Goal: Transaction & Acquisition: Purchase product/service

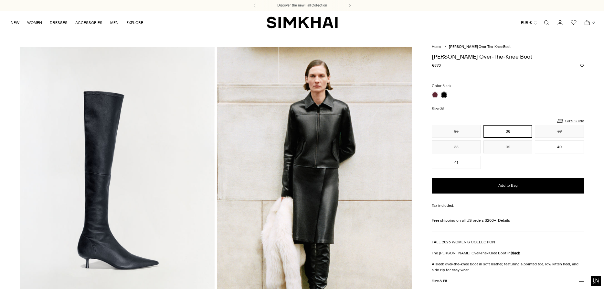
click at [102, 166] on img at bounding box center [117, 193] width 195 height 292
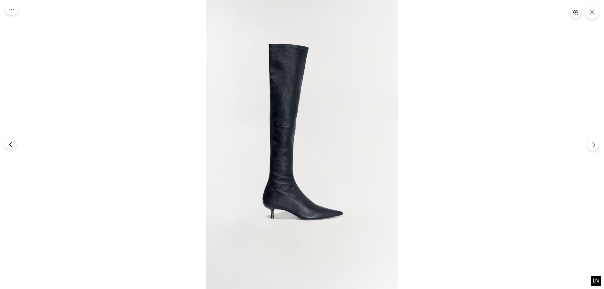
click at [594, 143] on icon "Next" at bounding box center [594, 144] width 2 height 5
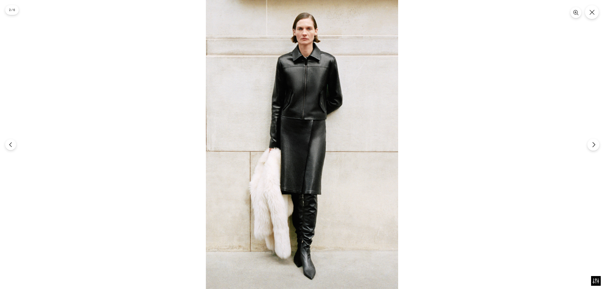
click at [594, 143] on icon "Next" at bounding box center [594, 144] width 2 height 5
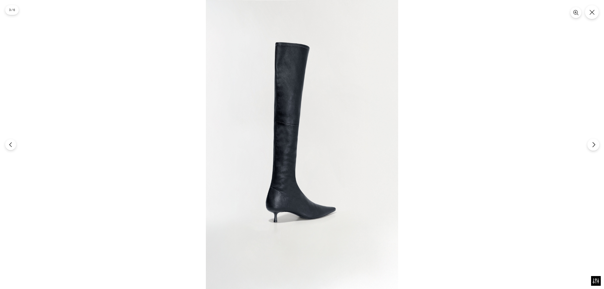
click at [594, 143] on icon "Next" at bounding box center [594, 144] width 2 height 5
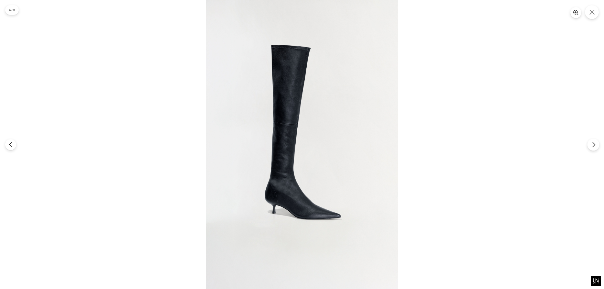
click at [594, 143] on icon "Next" at bounding box center [594, 144] width 2 height 5
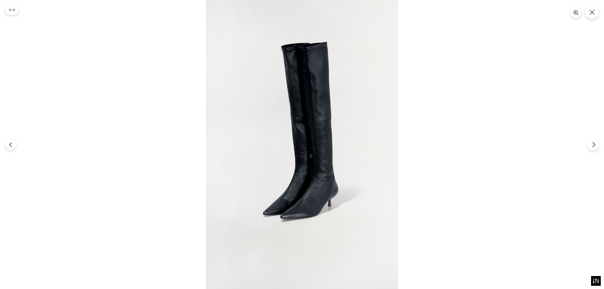
click at [594, 143] on icon "Next" at bounding box center [594, 144] width 2 height 5
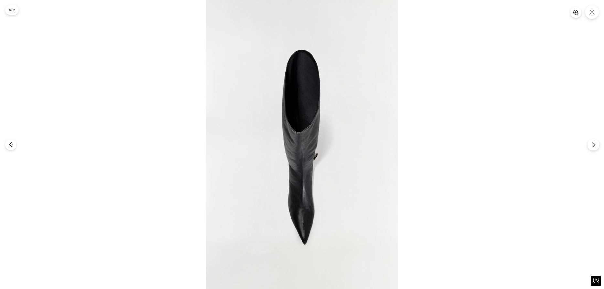
click at [594, 143] on icon "Next" at bounding box center [594, 144] width 2 height 5
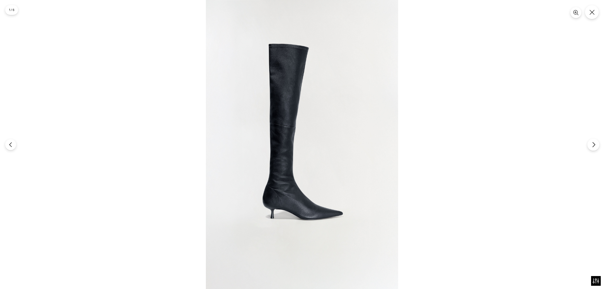
click at [594, 143] on icon "Next" at bounding box center [594, 144] width 2 height 5
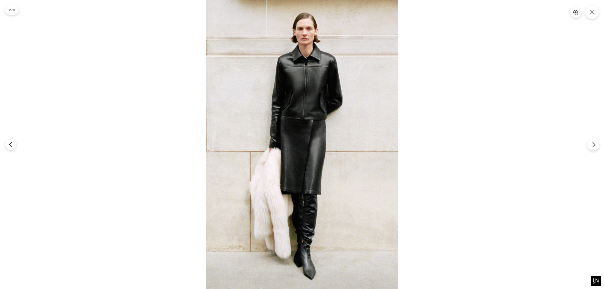
click at [594, 143] on icon "Next" at bounding box center [594, 144] width 2 height 5
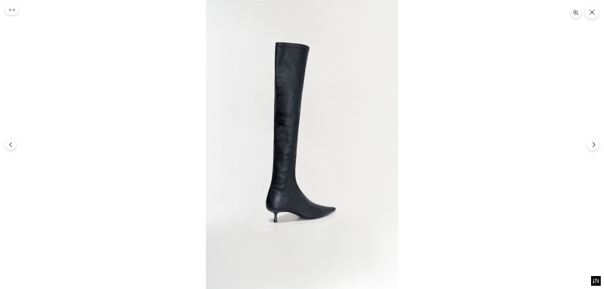
click at [594, 143] on icon "Next" at bounding box center [594, 144] width 2 height 5
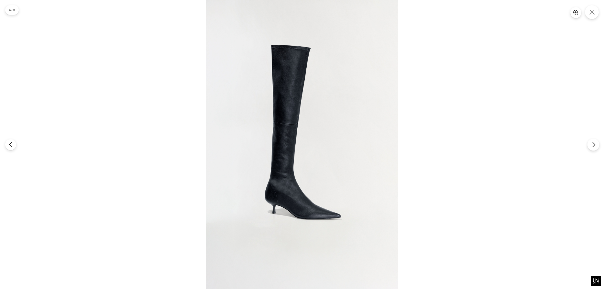
click at [593, 143] on icon "Next" at bounding box center [594, 145] width 6 height 6
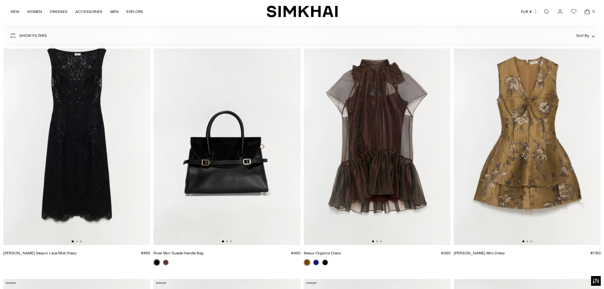
scroll to position [66, 0]
click at [366, 127] on img at bounding box center [377, 134] width 147 height 220
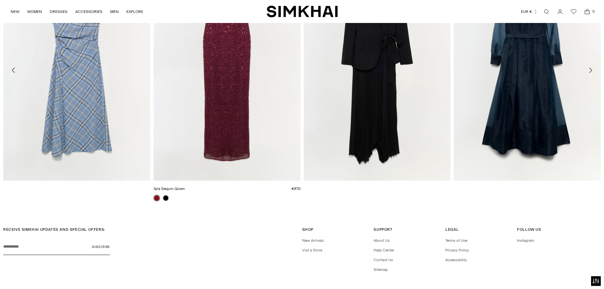
scroll to position [1305, 0]
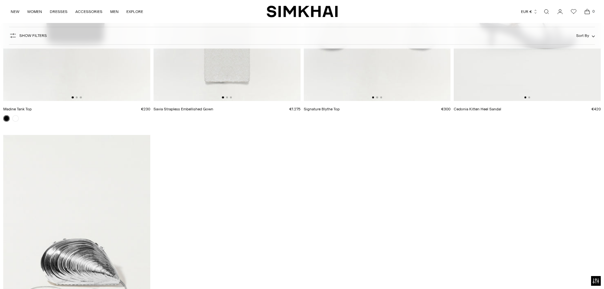
scroll to position [6628, 0]
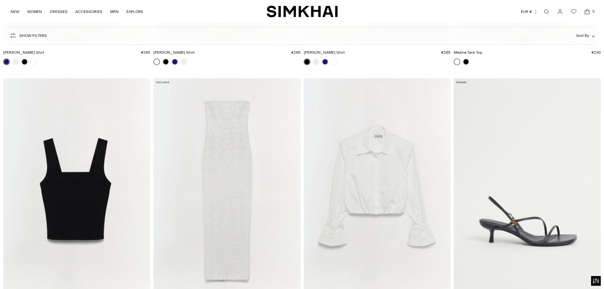
click at [220, 147] on img at bounding box center [227, 188] width 147 height 220
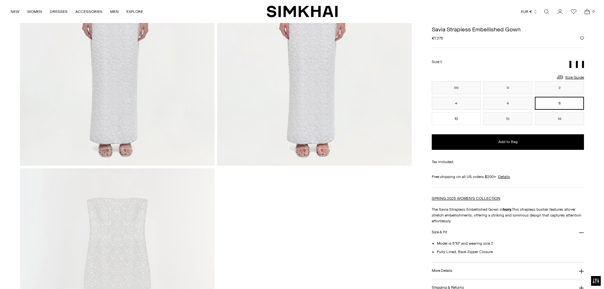
scroll to position [693, 0]
